Goal: Transaction & Acquisition: Purchase product/service

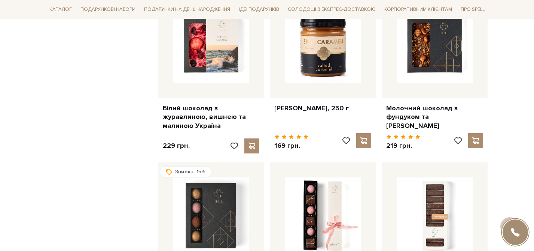
scroll to position [518, 0]
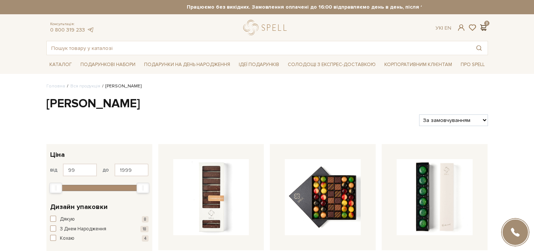
click at [485, 26] on span at bounding box center [483, 28] width 9 height 8
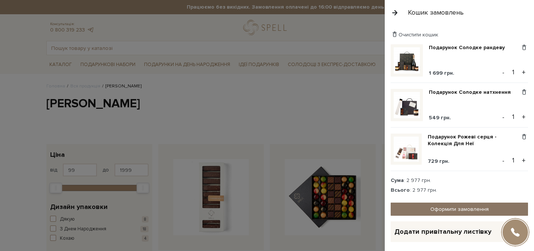
click at [468, 206] on link "Оформити замовлення" at bounding box center [459, 208] width 137 height 13
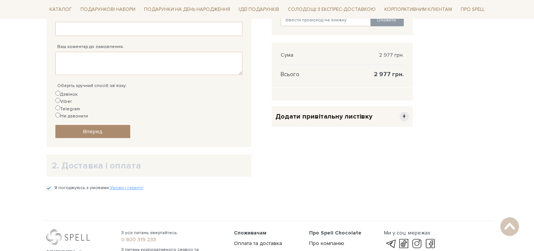
click at [133, 160] on h2 "2. Доставка і оплата" at bounding box center [149, 166] width 195 height 12
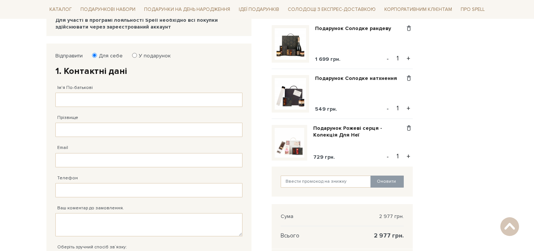
scroll to position [92, 0]
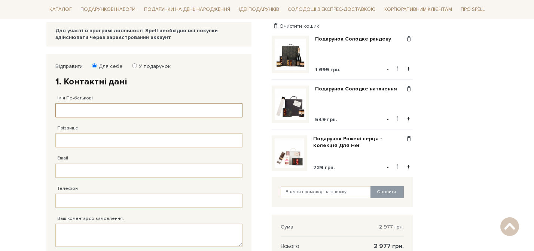
click at [103, 114] on input "Ім'я По-батькові" at bounding box center [148, 110] width 187 height 14
type input "Olena"
type input "Kuzmina"
type input "[PERSON_NAME][EMAIL_ADDRESS][DOMAIN_NAME]"
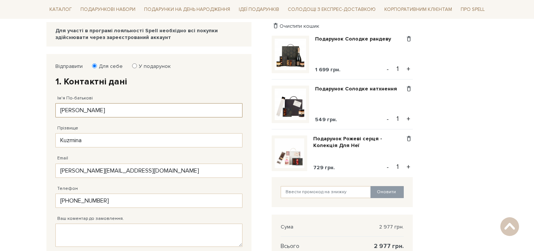
type input "38 (093) 787 77 00"
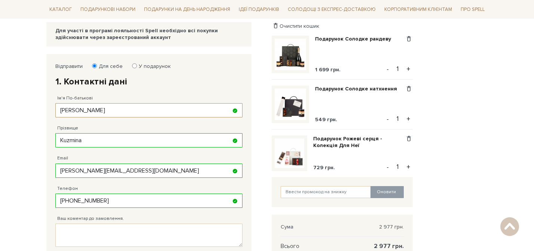
scroll to position [223, 0]
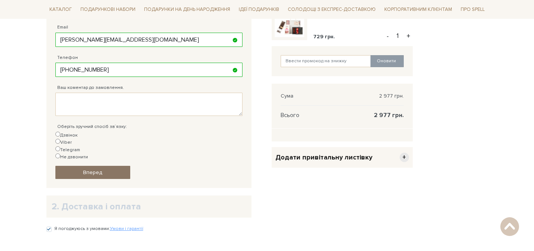
click at [110, 166] on link "Вперед" at bounding box center [92, 172] width 75 height 13
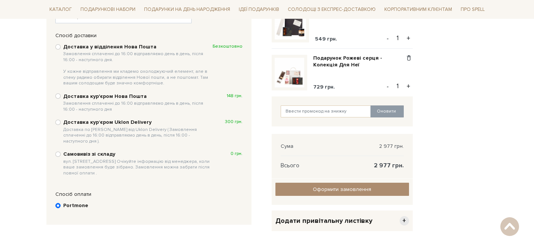
scroll to position [165, 0]
